Goal: Task Accomplishment & Management: Manage account settings

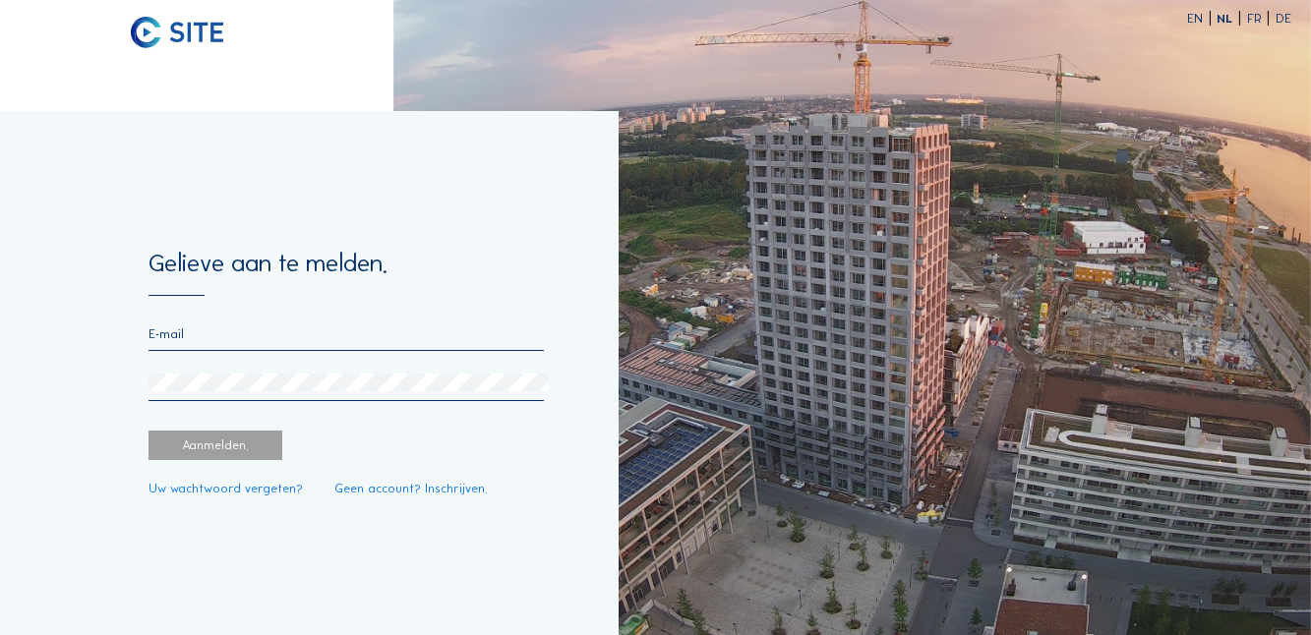
click at [299, 319] on form "Gelieve aan te melden. Aanmelden. Uw wachtwoord vergeten? Geen account? Inschri…" at bounding box center [345, 373] width 395 height 245
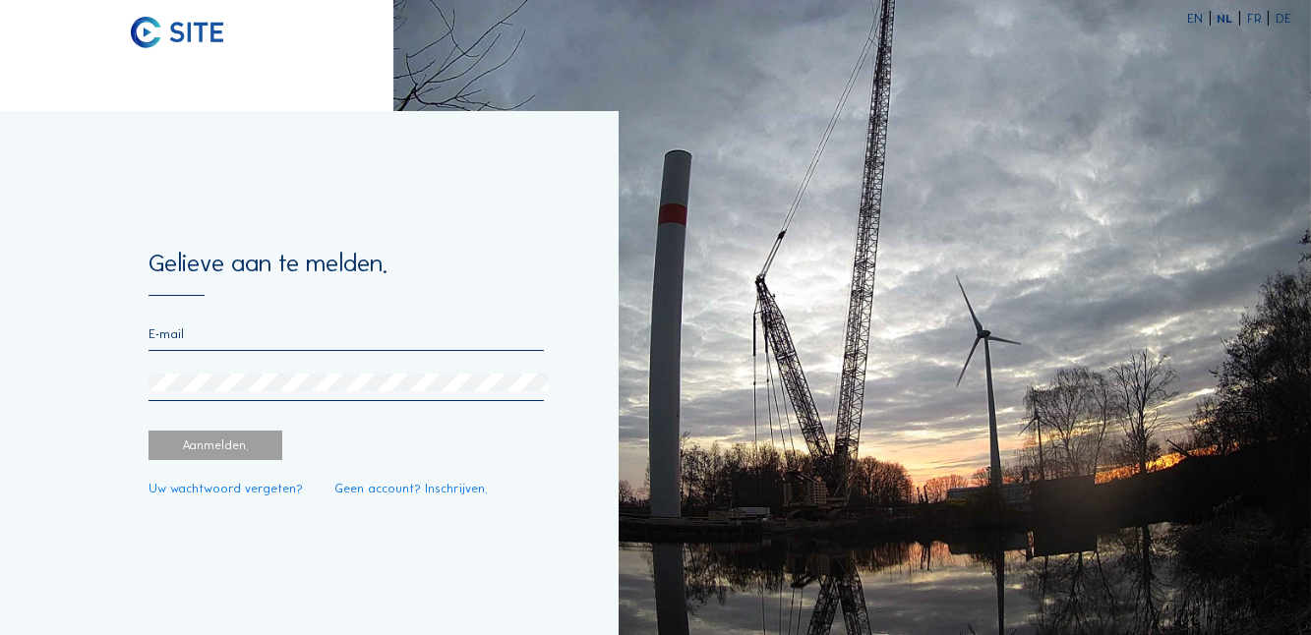
click at [19, 310] on div "Gelieve aan te melden. Aanmelden. Uw wachtwoord vergeten? Geen account? Inschri…" at bounding box center [309, 373] width 618 height 524
click at [220, 346] on div at bounding box center [345, 338] width 395 height 25
click at [192, 336] on input "email" at bounding box center [345, 333] width 395 height 15
type input "[EMAIL_ADDRESS][DOMAIN_NAME]"
click at [242, 445] on div "Aanmelden." at bounding box center [215, 445] width 134 height 29
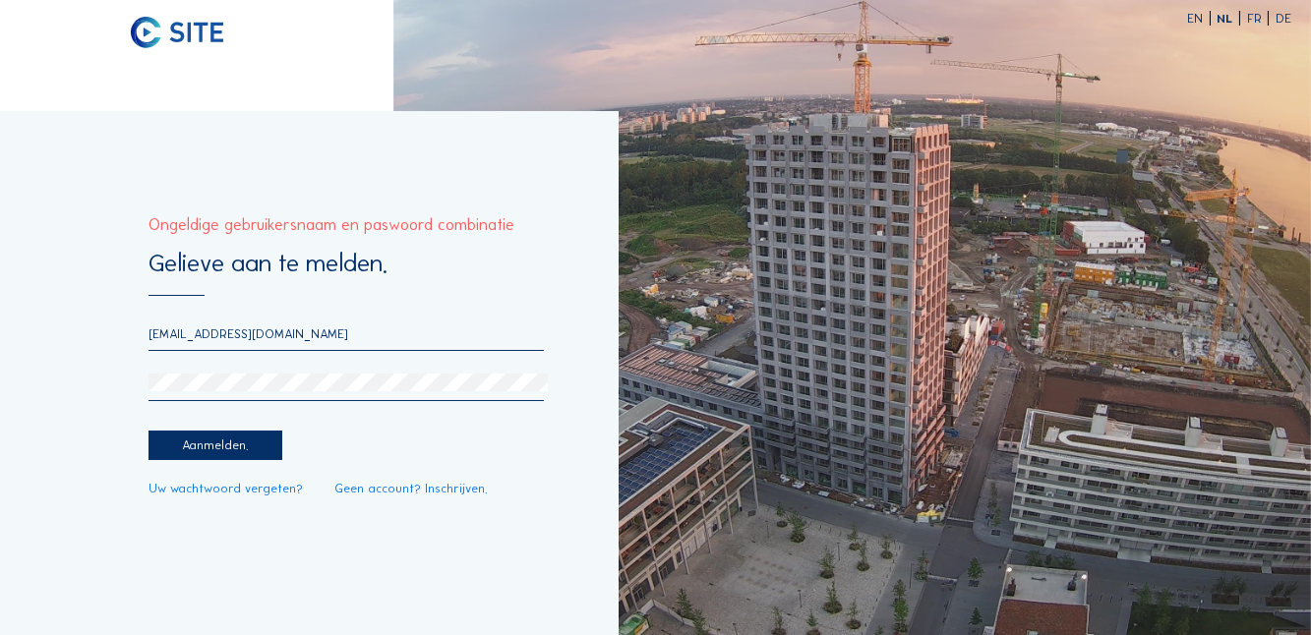
click at [337, 341] on input "[EMAIL_ADDRESS][DOMAIN_NAME]" at bounding box center [345, 333] width 395 height 15
click at [29, 311] on div "Gelieve aan te melden. [EMAIL_ADDRESS][DOMAIN_NAME] Aanmelden. Uw wachtwoord ve…" at bounding box center [309, 373] width 618 height 524
click at [75, 358] on div "Gelieve aan te melden. [EMAIL_ADDRESS][DOMAIN_NAME] Aanmelden. Uw wachtwoord ve…" at bounding box center [309, 373] width 618 height 524
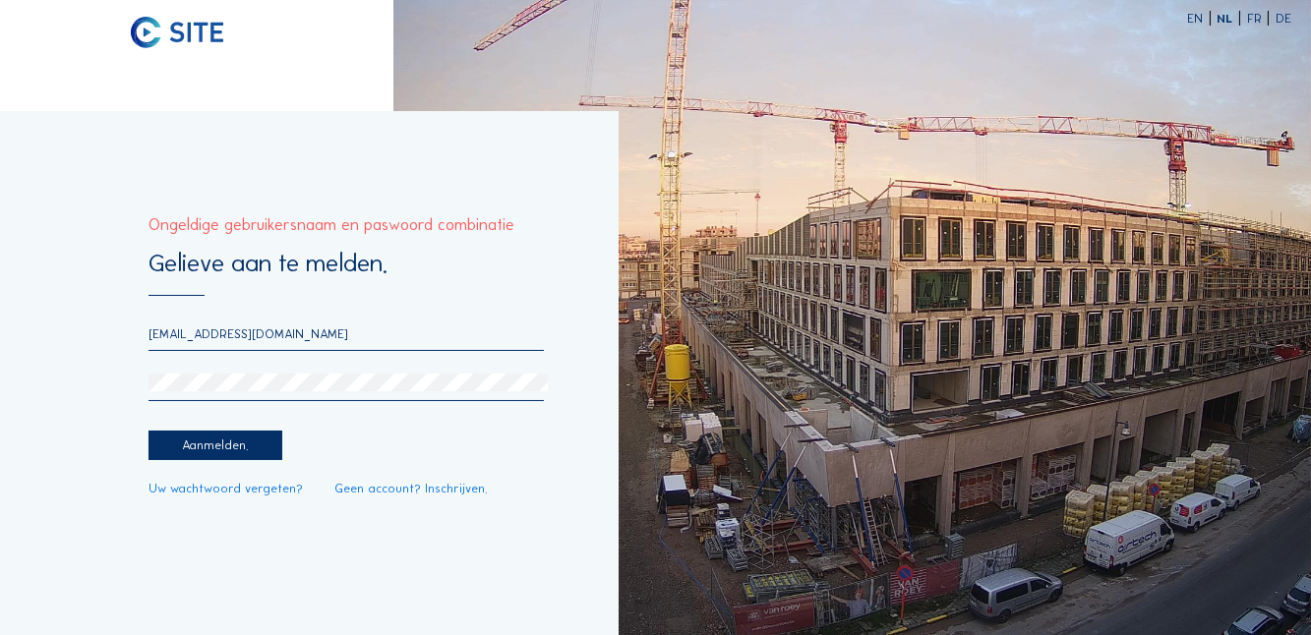
click at [217, 449] on div "Aanmelden." at bounding box center [215, 445] width 134 height 29
